Goal: Task Accomplishment & Management: Manage account settings

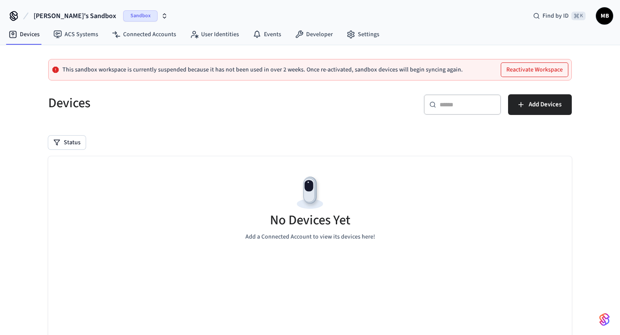
click at [123, 19] on span "Sandbox" at bounding box center [140, 15] width 34 height 11
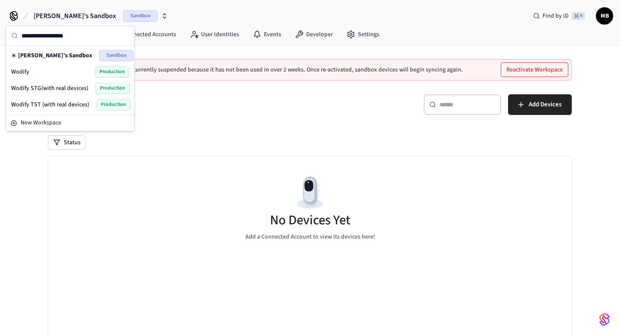
click at [123, 19] on span "Sandbox" at bounding box center [140, 15] width 34 height 11
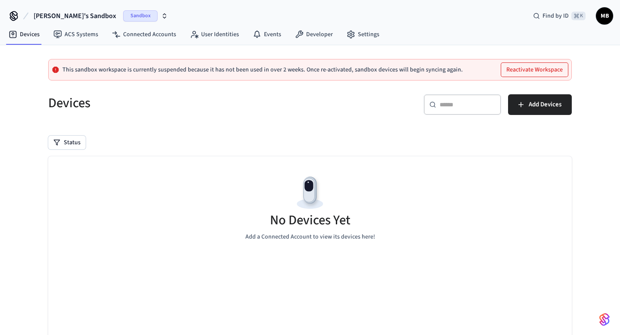
click at [123, 19] on span "Sandbox" at bounding box center [140, 15] width 34 height 11
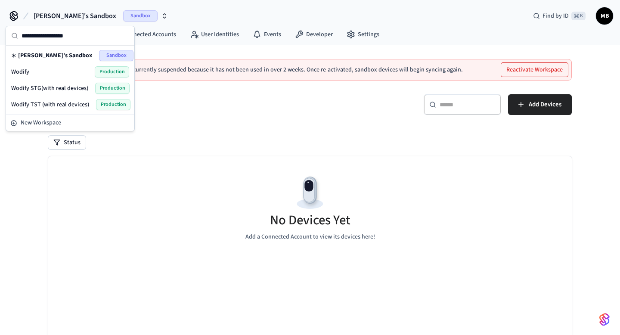
click at [27, 70] on span "Wodify" at bounding box center [20, 72] width 18 height 9
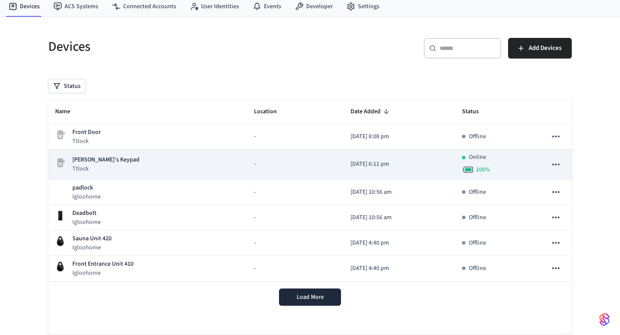
scroll to position [29, 0]
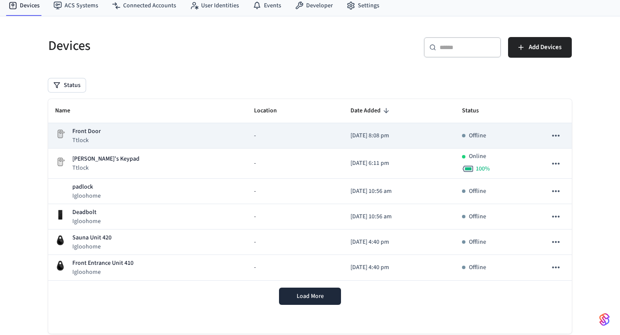
click at [111, 131] on div "Front Door Ttlock" at bounding box center [147, 136] width 185 height 18
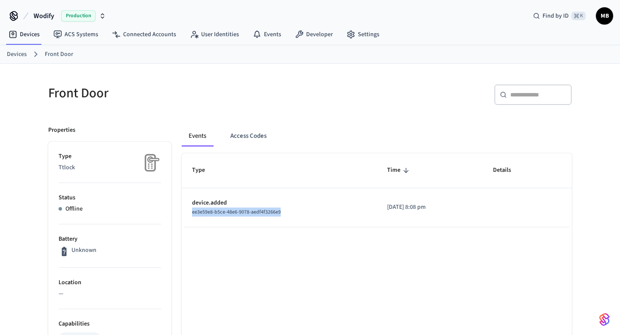
drag, startPoint x: 290, startPoint y: 215, endPoint x: 184, endPoint y: 215, distance: 105.5
click at [184, 215] on td "device.added ee3e59e8-b5ce-48e6-9078-aedf4f3266e9" at bounding box center [279, 207] width 195 height 39
copy span "ee3e59e8-b5ce-48e6-9078-aedf4f3266e9"
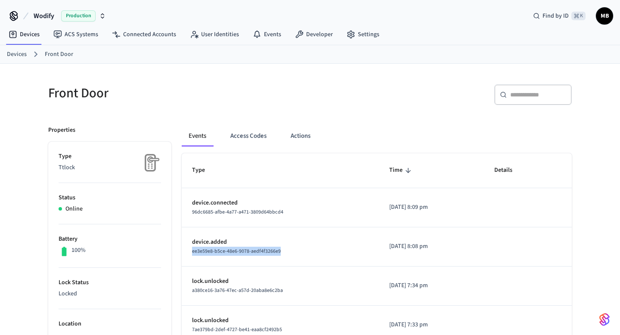
scroll to position [12, 0]
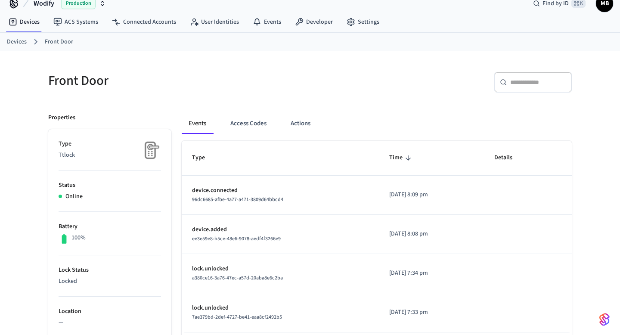
click at [325, 249] on td "device.added ee3e59e8-b5ce-48e6-9078-aedf4f3266e9" at bounding box center [280, 234] width 197 height 39
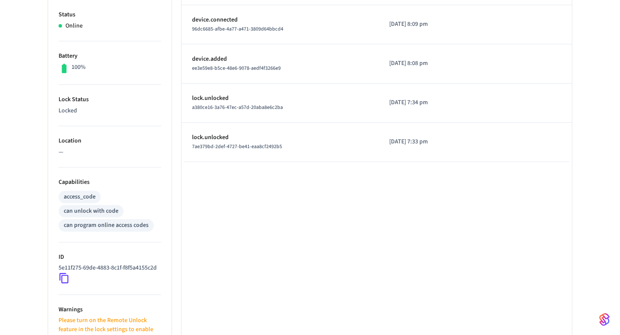
scroll to position [189, 0]
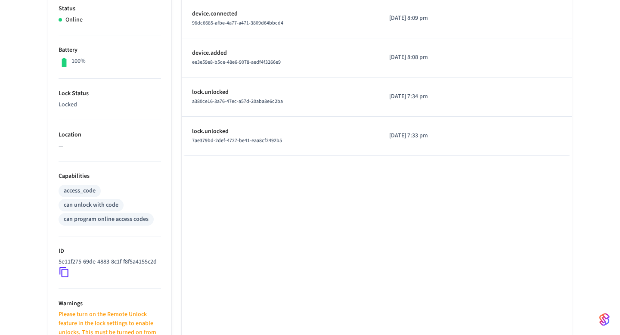
click at [61, 278] on icon at bounding box center [64, 272] width 11 height 11
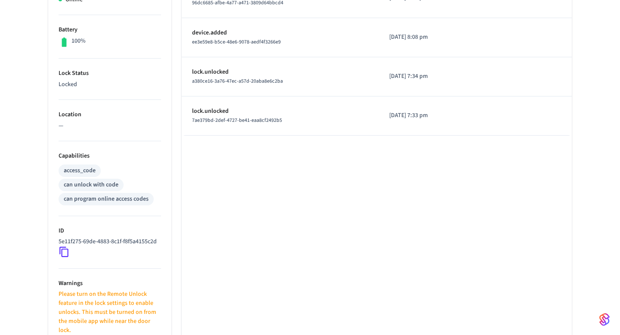
click at [63, 258] on icon at bounding box center [64, 251] width 11 height 11
drag, startPoint x: 95, startPoint y: 253, endPoint x: 57, endPoint y: 245, distance: 39.2
click at [57, 245] on ul "Type Ttlock Status Online Battery 100% Lock Status Locked Location — Capabiliti…" at bounding box center [109, 196] width 123 height 528
copy p "5e11f275-69de-4883-8c1f-f8f5a4155c2d"
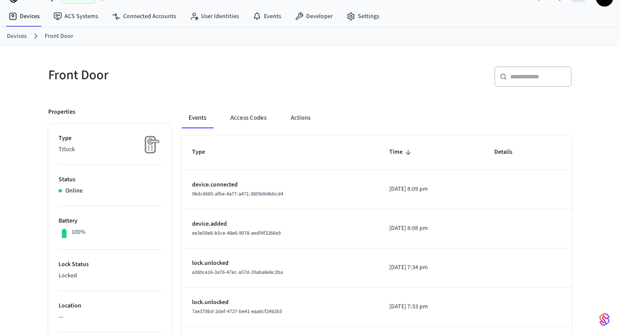
scroll to position [15, 0]
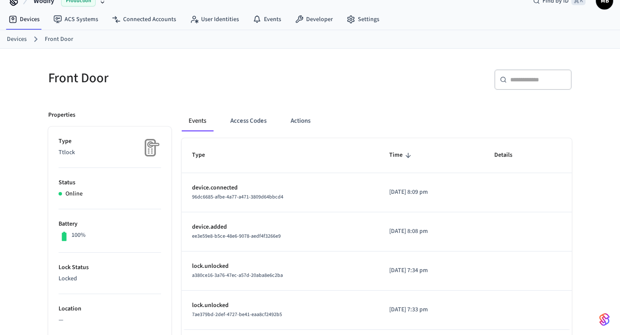
click at [22, 38] on link "Devices" at bounding box center [17, 39] width 20 height 9
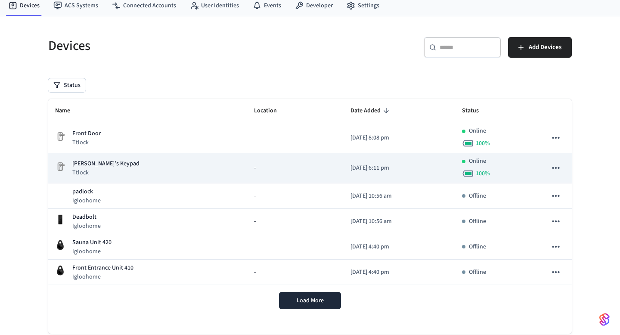
scroll to position [31, 0]
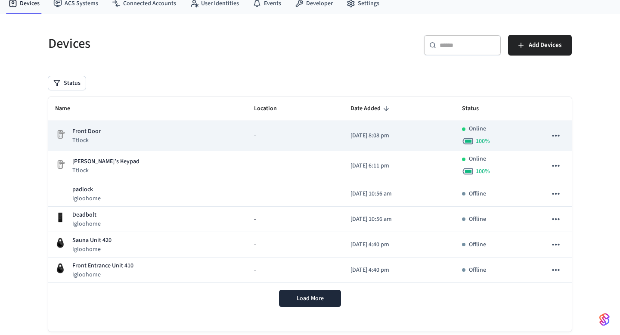
click at [557, 136] on icon "sticky table" at bounding box center [556, 135] width 11 height 11
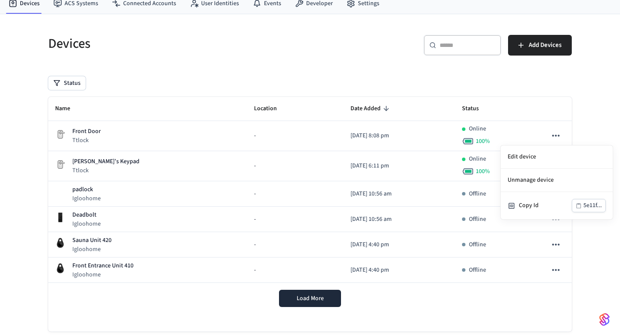
click at [99, 128] on div at bounding box center [310, 167] width 620 height 335
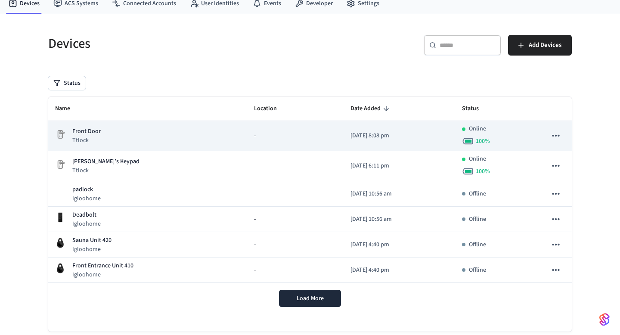
click at [112, 138] on div "Front Door Ttlock" at bounding box center [147, 136] width 185 height 18
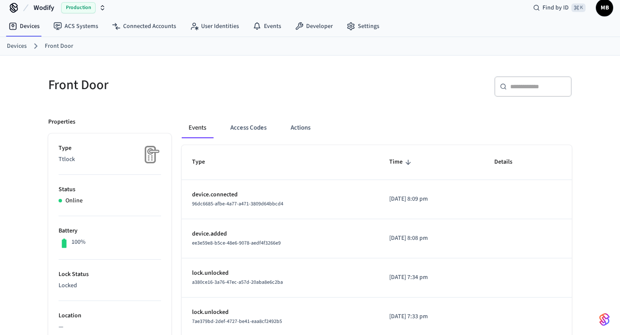
scroll to position [11, 0]
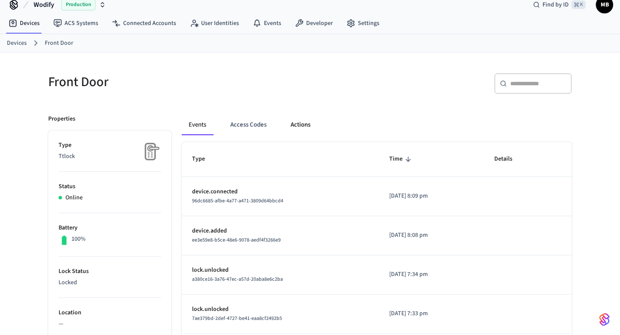
click at [298, 121] on button "Actions" at bounding box center [301, 125] width 34 height 21
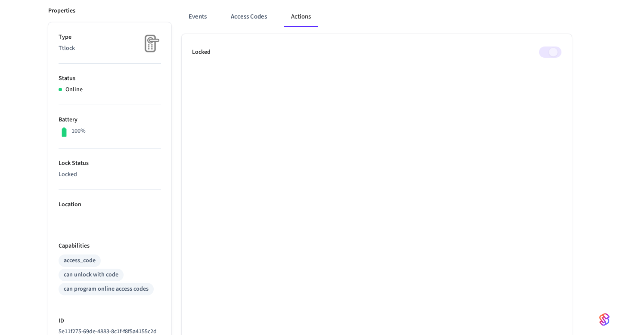
scroll to position [126, 0]
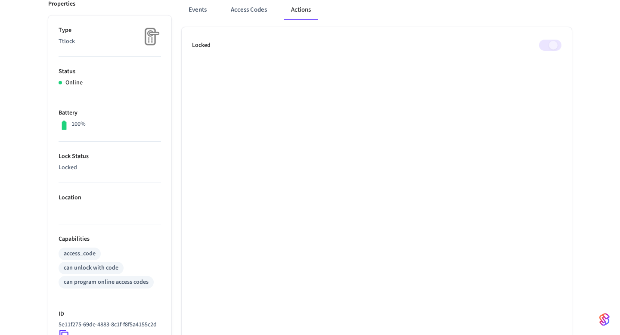
click at [559, 40] on span at bounding box center [550, 45] width 22 height 11
click at [555, 43] on span at bounding box center [550, 45] width 22 height 11
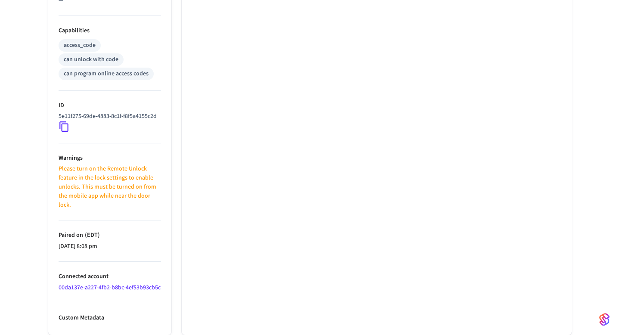
scroll to position [0, 0]
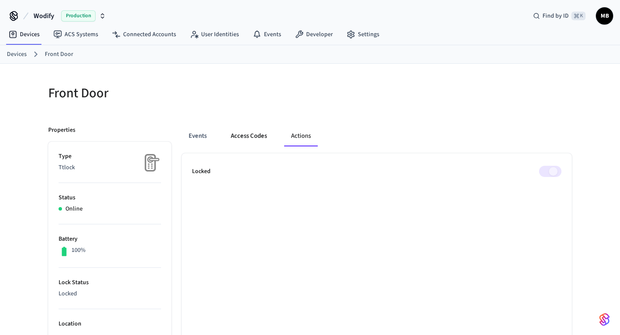
click at [240, 137] on button "Access Codes" at bounding box center [249, 136] width 50 height 21
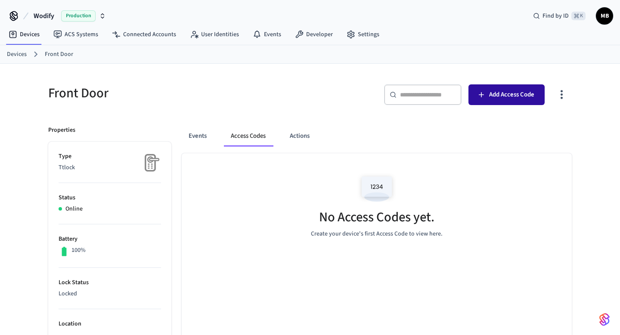
click at [489, 91] on button "Add Access Code" at bounding box center [507, 94] width 76 height 21
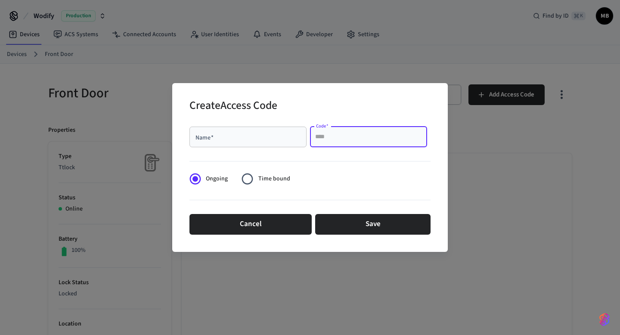
click at [346, 138] on input "Code   *" at bounding box center [368, 137] width 107 height 9
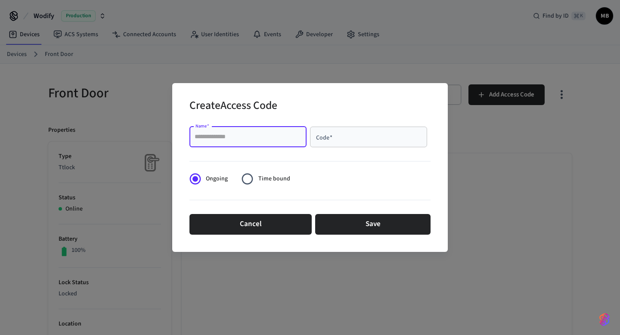
click at [218, 137] on input "Name   *" at bounding box center [248, 137] width 107 height 9
type input "*"
type input "**********"
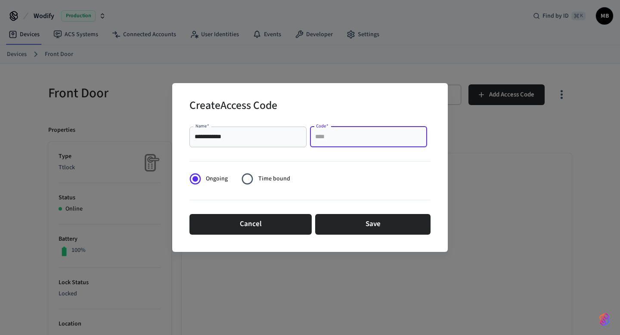
click at [327, 138] on input "Code   *" at bounding box center [368, 137] width 107 height 9
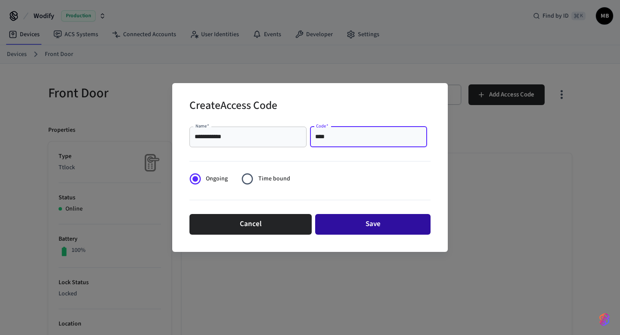
type input "****"
click at [347, 226] on button "Save" at bounding box center [372, 224] width 115 height 21
